Goal: Navigation & Orientation: Find specific page/section

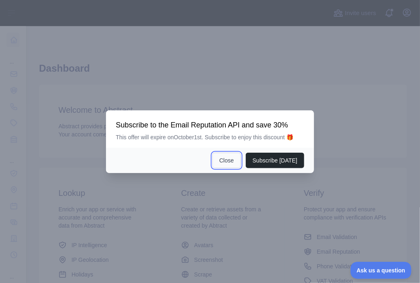
click at [229, 161] on button "Close" at bounding box center [227, 159] width 28 height 15
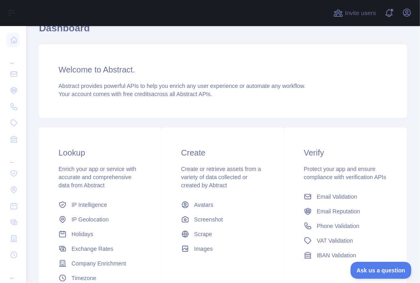
scroll to position [41, 0]
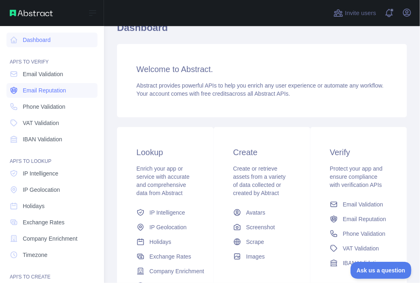
click at [33, 92] on span "Email Reputation" at bounding box center [45, 90] width 44 height 8
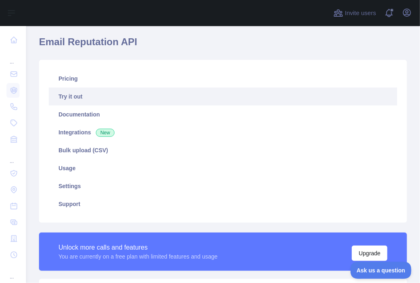
scroll to position [72, 0]
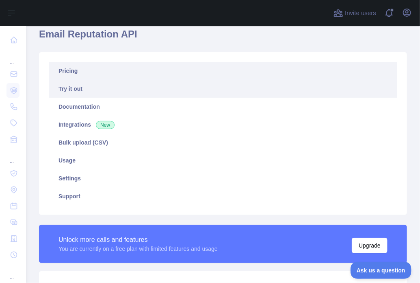
click at [73, 63] on link "Pricing" at bounding box center [223, 71] width 349 height 18
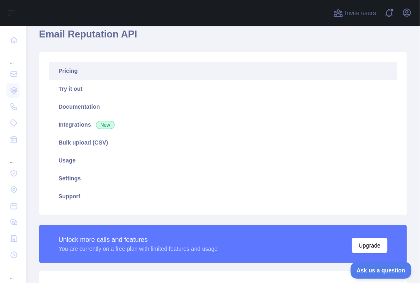
click at [72, 69] on link "Pricing" at bounding box center [223, 71] width 349 height 18
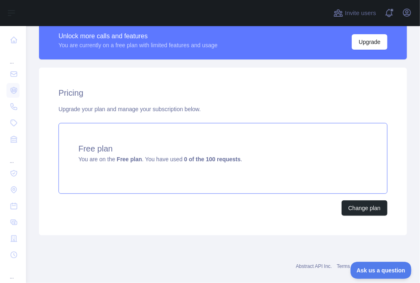
scroll to position [287, 0]
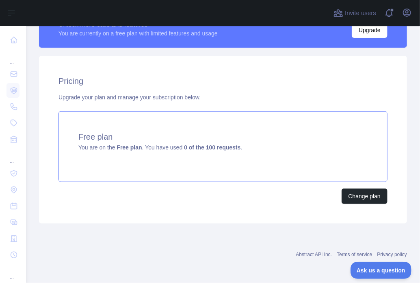
click at [195, 150] on strong "0 of the 100 requests" at bounding box center [212, 147] width 57 height 7
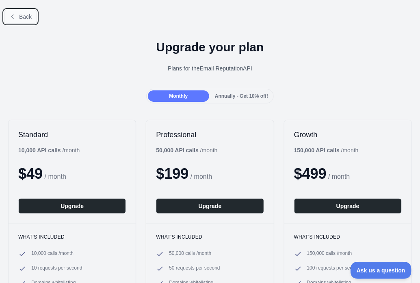
click at [17, 16] on button "Back" at bounding box center [20, 17] width 33 height 14
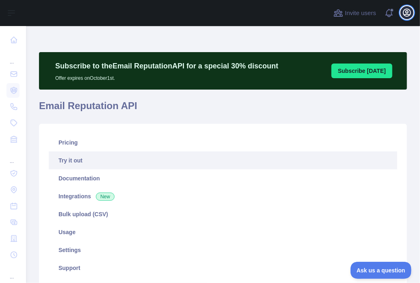
click at [409, 16] on icon "button" at bounding box center [407, 12] width 7 height 7
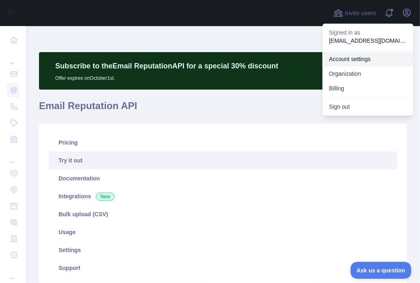
click at [356, 58] on link "Account settings" at bounding box center [368, 59] width 91 height 15
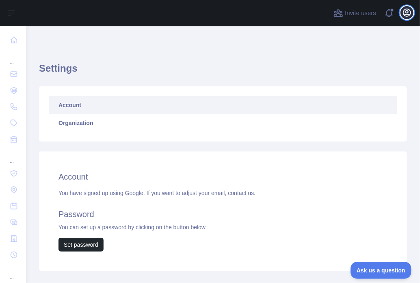
click at [403, 14] on icon "button" at bounding box center [408, 13] width 10 height 10
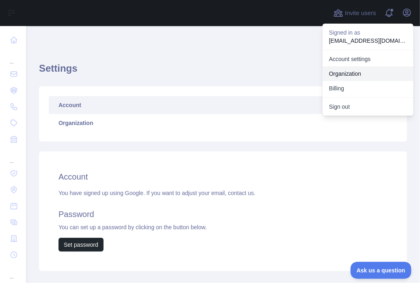
click at [343, 73] on link "Organization" at bounding box center [368, 73] width 91 height 15
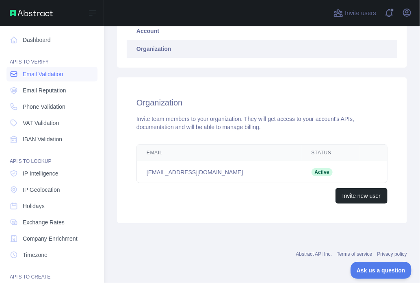
click at [43, 76] on span "Email Validation" at bounding box center [43, 74] width 40 height 8
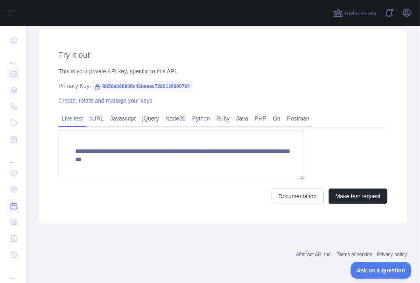
scroll to position [313, 0]
